Goal: Answer question/provide support

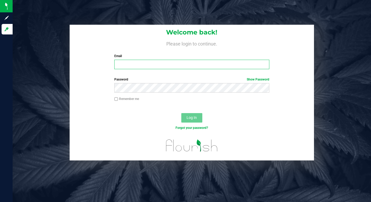
type input "[EMAIL_ADDRESS][DOMAIN_NAME]"
click at [147, 64] on input "lcousin@liveparallel.com" at bounding box center [191, 64] width 155 height 9
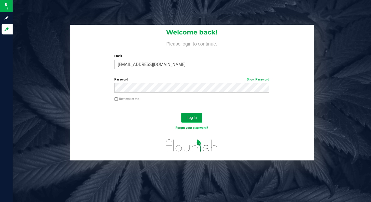
click at [189, 119] on span "Log In" at bounding box center [192, 117] width 10 height 4
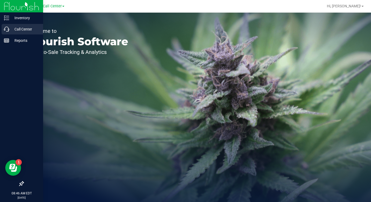
click at [25, 29] on p "Call Center" at bounding box center [25, 29] width 32 height 6
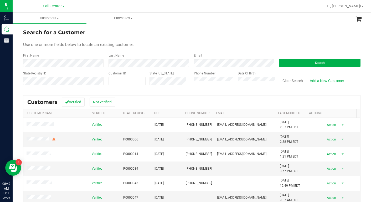
drag, startPoint x: 251, startPoint y: 46, endPoint x: 224, endPoint y: 45, distance: 26.8
click at [251, 46] on div "Use one or more fields below to locate an existing customer." at bounding box center [191, 45] width 337 height 6
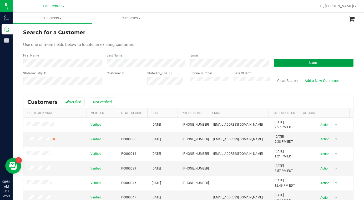
click at [283, 62] on button "Search" at bounding box center [313, 63] width 80 height 8
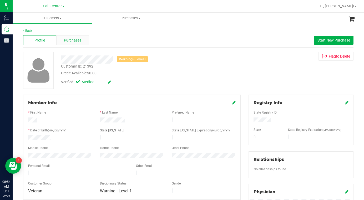
click at [70, 40] on span "Purchases" at bounding box center [72, 41] width 17 height 6
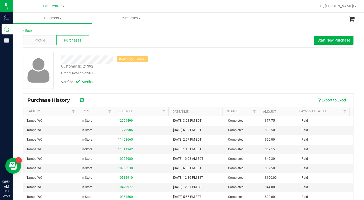
click at [67, 67] on div "Customer ID: 21392" at bounding box center [77, 67] width 32 height 6
copy div "Customer ID: 21392"
click at [40, 42] on span "Profile" at bounding box center [39, 41] width 11 height 6
